Goal: Task Accomplishment & Management: Manage account settings

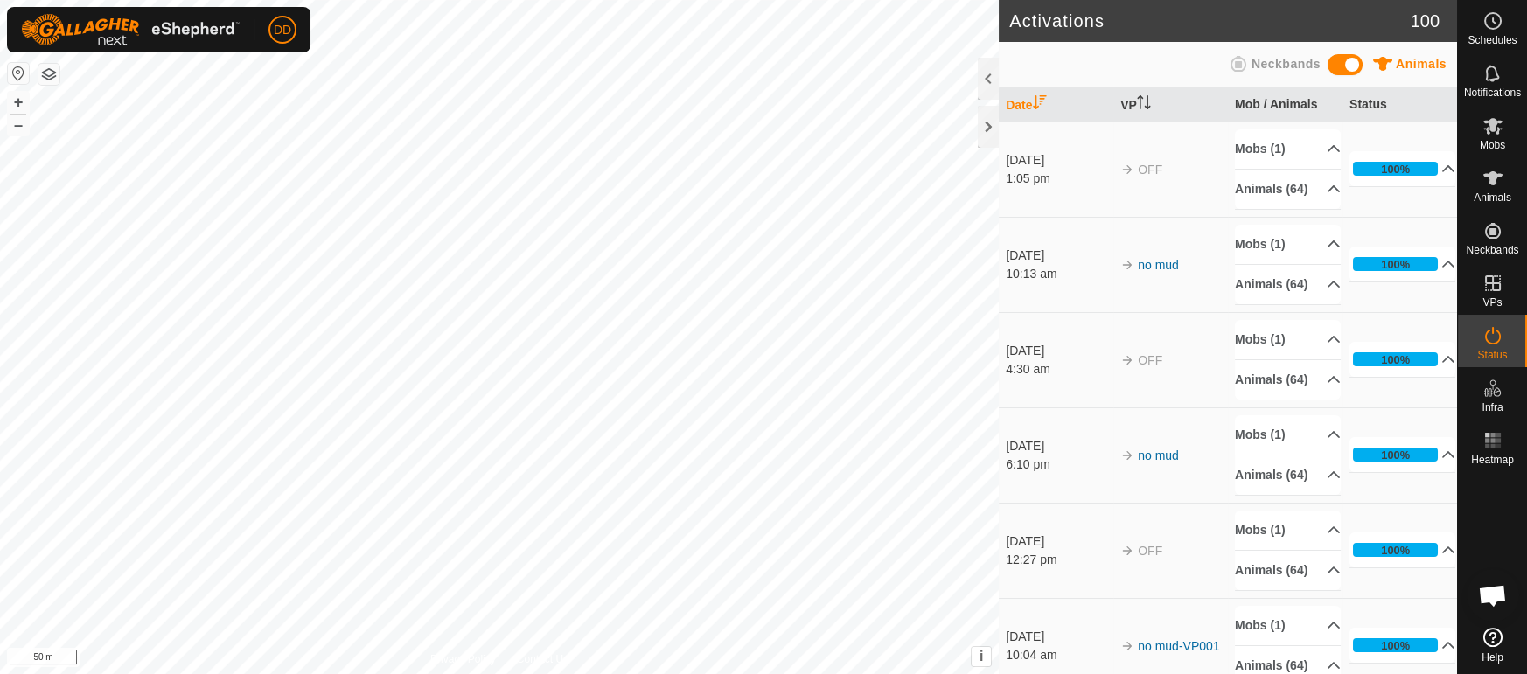
scroll to position [3958, 0]
